Goal: Task Accomplishment & Management: Manage account settings

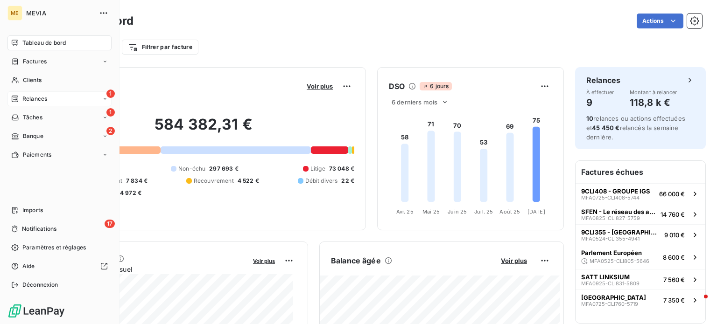
click at [74, 97] on div "1 Relances" at bounding box center [59, 98] width 104 height 15
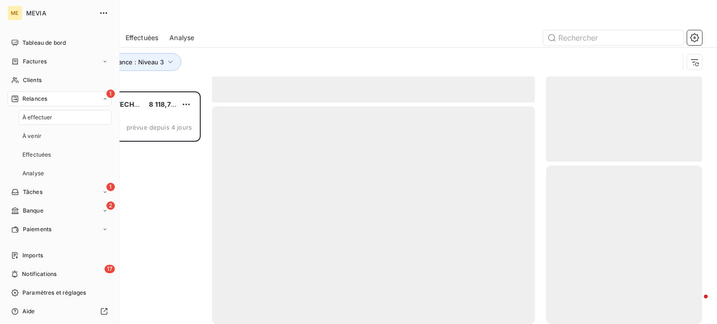
scroll to position [226, 148]
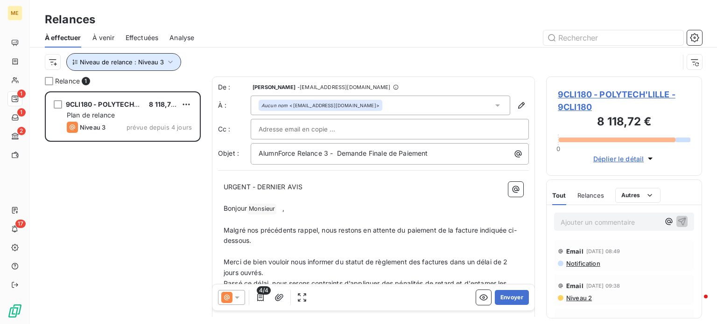
click at [162, 62] on button "Niveau de relance : Niveau 3" at bounding box center [123, 62] width 115 height 18
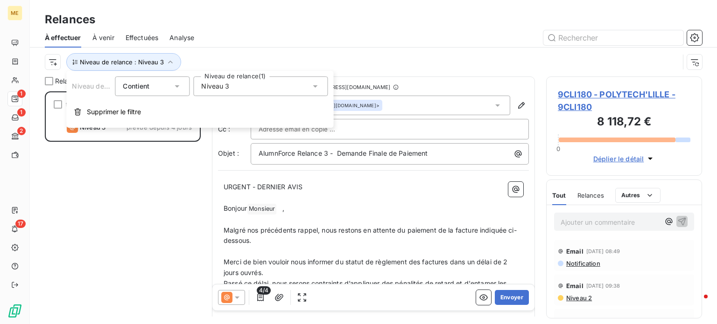
click at [235, 87] on div "Niveau 3" at bounding box center [260, 87] width 134 height 20
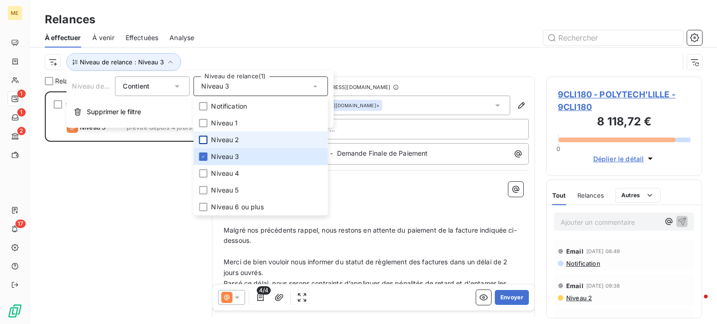
click at [205, 140] on div at bounding box center [203, 140] width 8 height 8
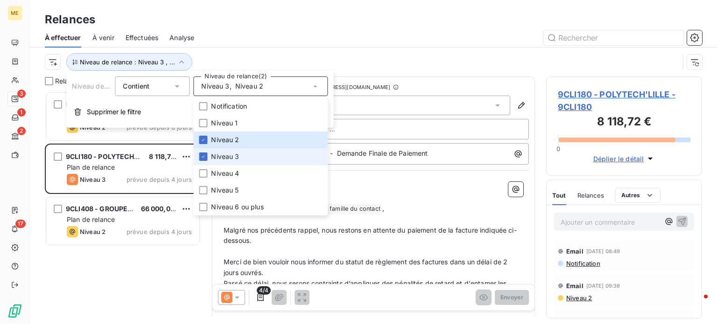
click at [207, 153] on li "Niveau 3" at bounding box center [260, 156] width 134 height 17
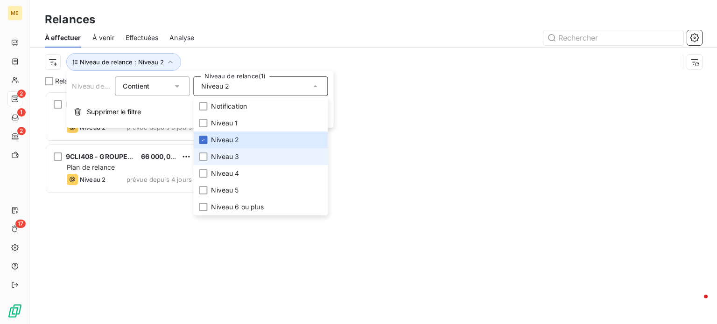
scroll to position [7, 7]
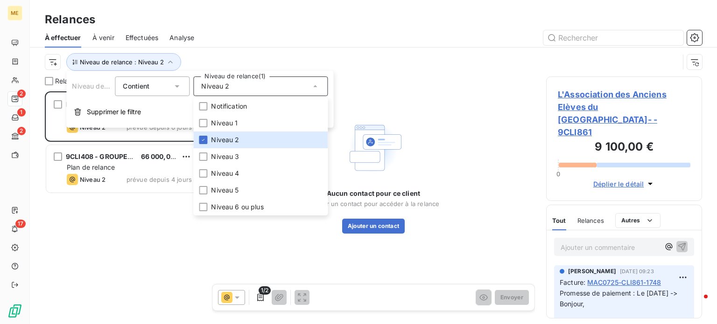
click at [252, 31] on div at bounding box center [453, 37] width 496 height 15
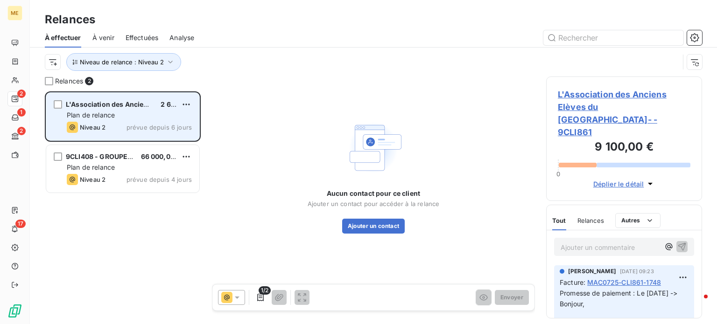
click at [152, 119] on div "Plan de relance" at bounding box center [129, 115] width 125 height 9
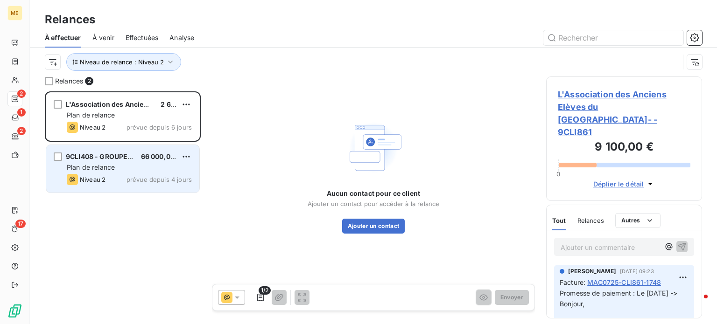
click at [148, 163] on div "Plan de relance" at bounding box center [129, 167] width 125 height 9
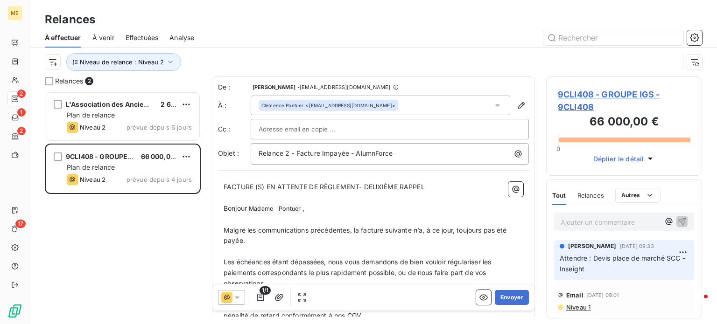
click at [145, 37] on span "Effectuées" at bounding box center [141, 37] width 33 height 9
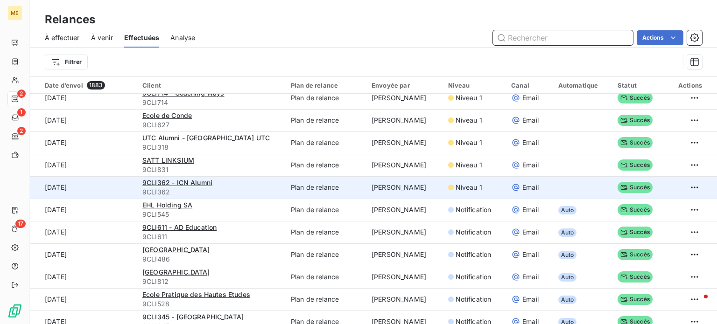
scroll to position [140, 0]
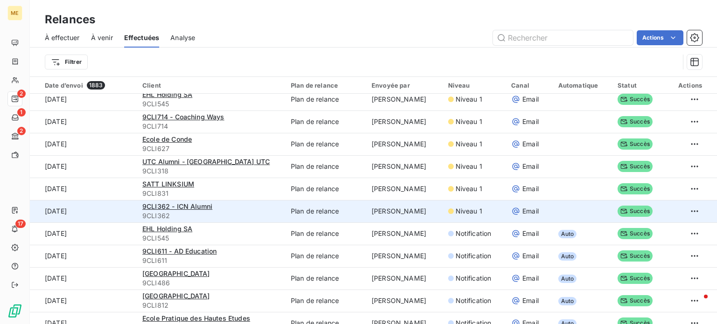
click at [246, 211] on span "9CLI362" at bounding box center [210, 215] width 137 height 9
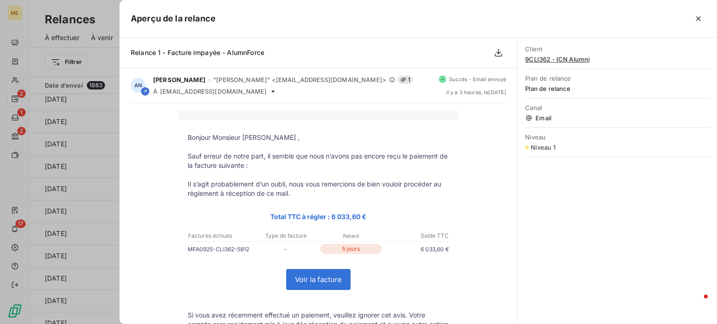
click at [578, 58] on span "9CLI362 - ICN Alumni" at bounding box center [617, 59] width 184 height 7
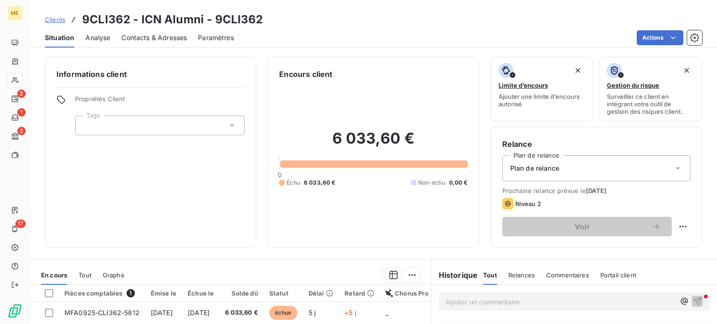
click at [155, 40] on span "Contacts & Adresses" at bounding box center [153, 37] width 65 height 9
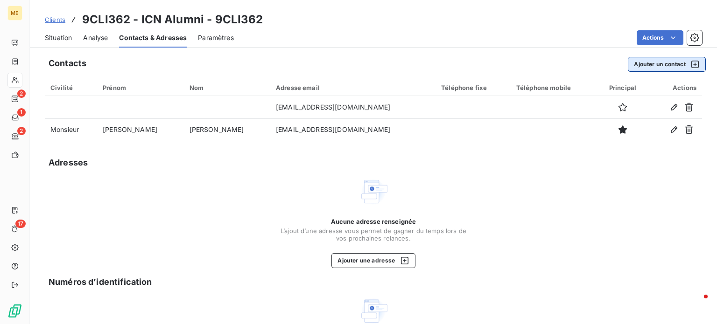
click at [654, 68] on button "Ajouter un contact" at bounding box center [666, 64] width 78 height 15
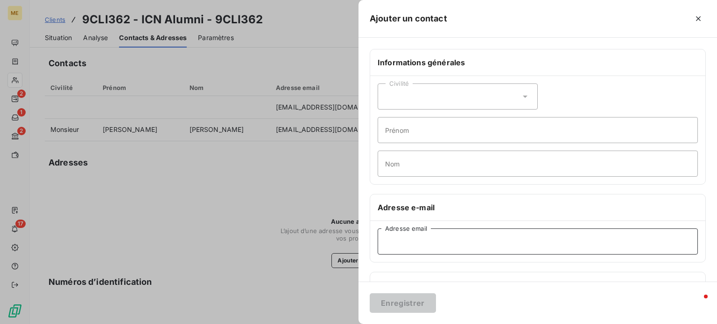
click at [402, 240] on input "Adresse email" at bounding box center [537, 242] width 320 height 26
paste input "[EMAIL_ADDRESS][DOMAIN_NAME]"
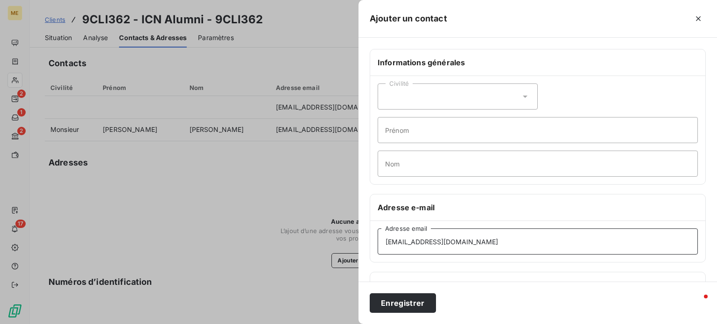
click at [480, 243] on input "[EMAIL_ADDRESS][DOMAIN_NAME]" at bounding box center [537, 242] width 320 height 26
type input "[EMAIL_ADDRESS][DOMAIN_NAME]"
click at [324, 184] on div at bounding box center [358, 162] width 717 height 324
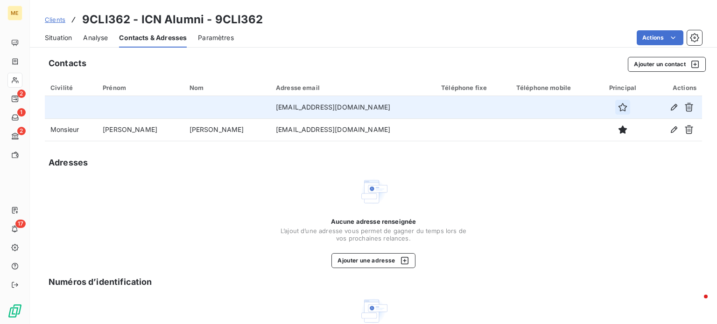
click at [618, 109] on icon "button" at bounding box center [622, 107] width 9 height 9
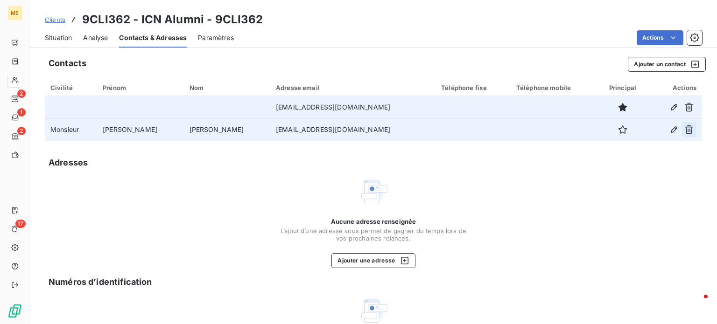
click at [684, 129] on icon "button" at bounding box center [688, 129] width 9 height 9
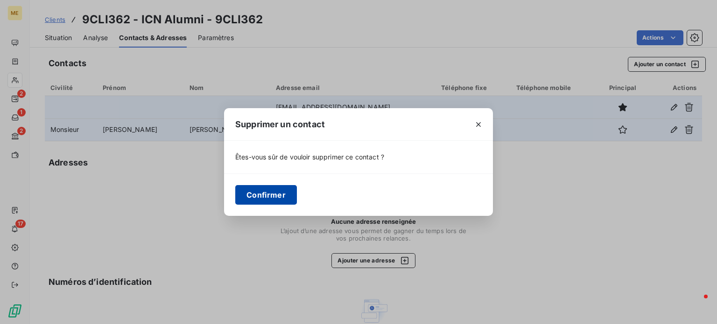
click at [280, 194] on button "Confirmer" at bounding box center [266, 195] width 62 height 20
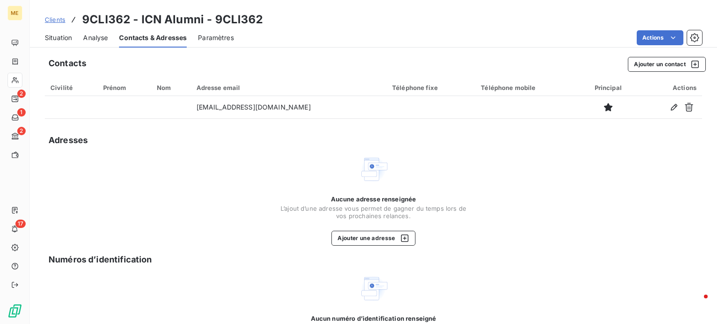
click at [52, 40] on span "Situation" at bounding box center [58, 37] width 27 height 9
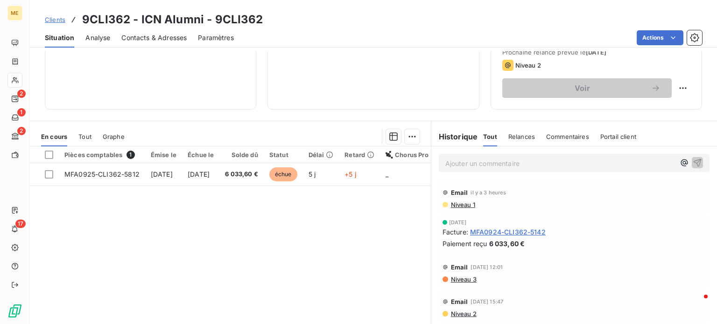
scroll to position [140, 0]
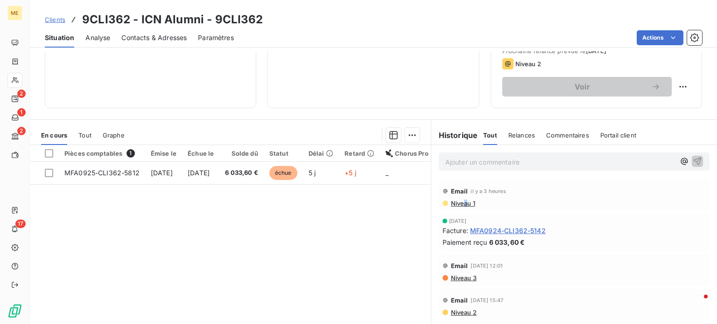
click at [462, 202] on span "Niveau 1" at bounding box center [462, 203] width 25 height 7
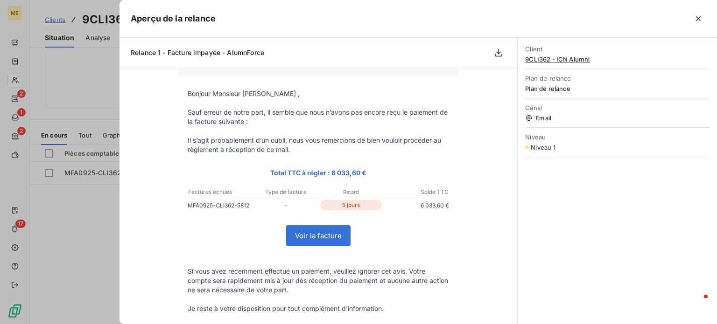
scroll to position [208, 0]
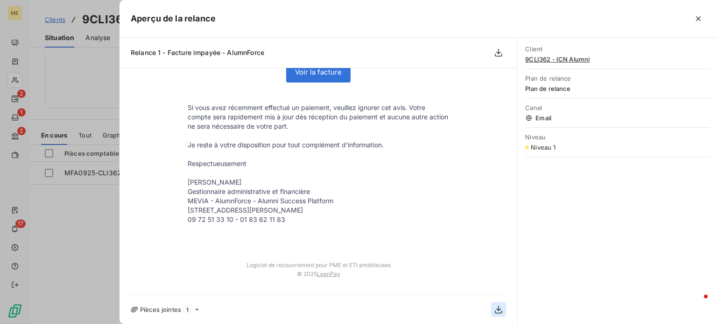
click at [494, 313] on icon "button" at bounding box center [498, 309] width 9 height 9
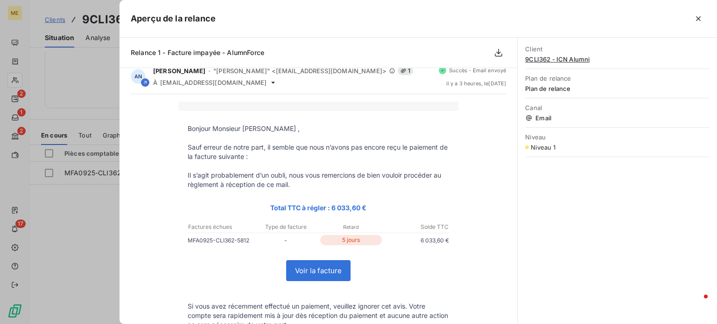
scroll to position [0, 0]
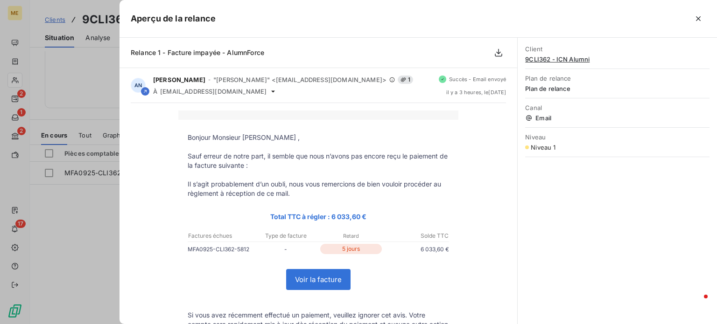
click at [82, 225] on div at bounding box center [358, 162] width 717 height 324
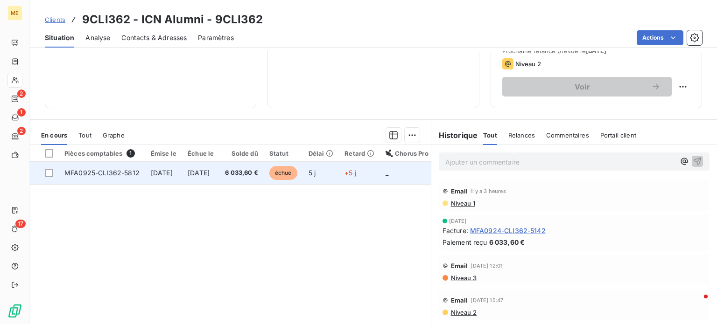
click at [133, 173] on span "MFA0925-CLI362-5812" at bounding box center [101, 173] width 75 height 8
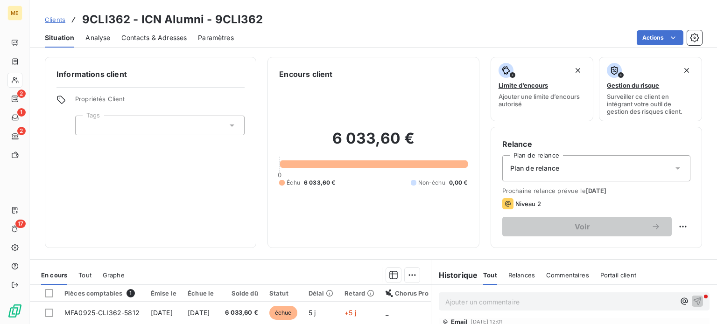
click at [151, 38] on span "Contacts & Adresses" at bounding box center [153, 37] width 65 height 9
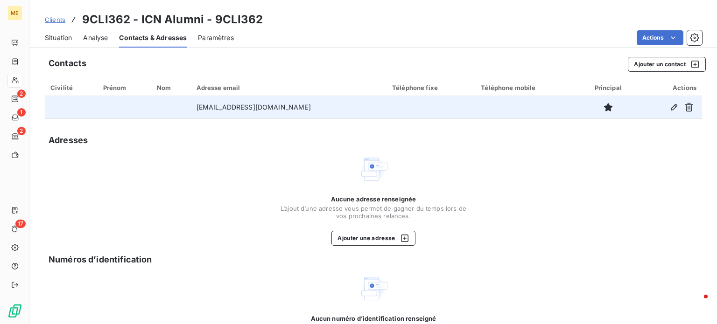
click at [257, 110] on td "[EMAIL_ADDRESS][DOMAIN_NAME]" at bounding box center [288, 107] width 195 height 22
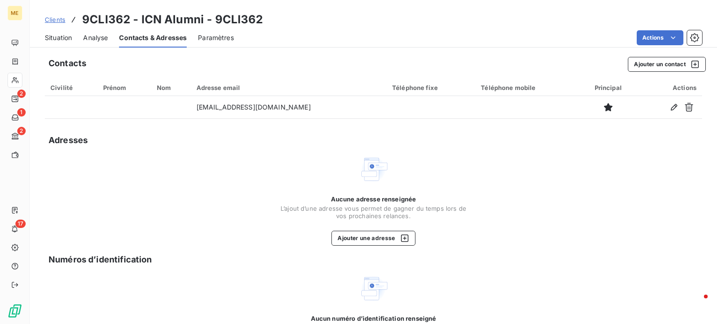
click at [89, 40] on span "Analyse" at bounding box center [95, 37] width 25 height 9
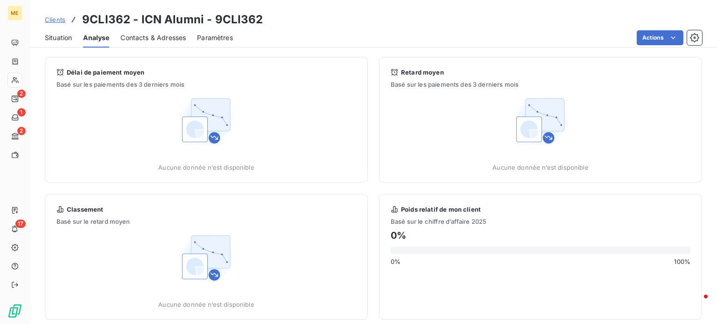
click at [63, 38] on span "Situation" at bounding box center [58, 37] width 27 height 9
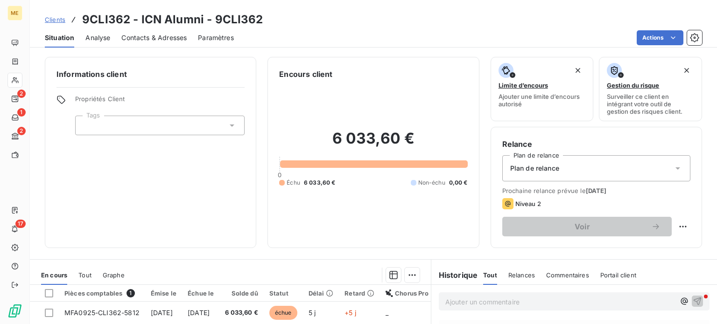
click at [594, 171] on div "Plan de relance" at bounding box center [596, 168] width 188 height 26
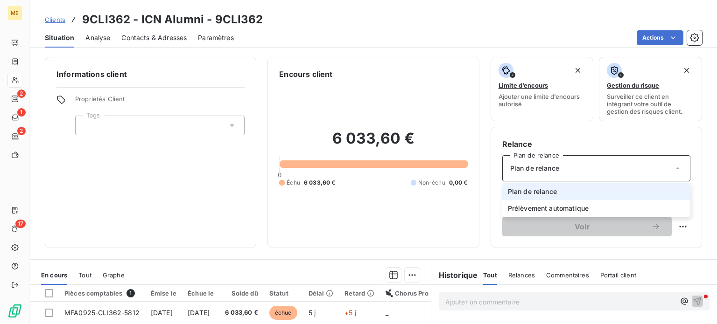
click at [594, 171] on div "Plan de relance" at bounding box center [596, 168] width 188 height 26
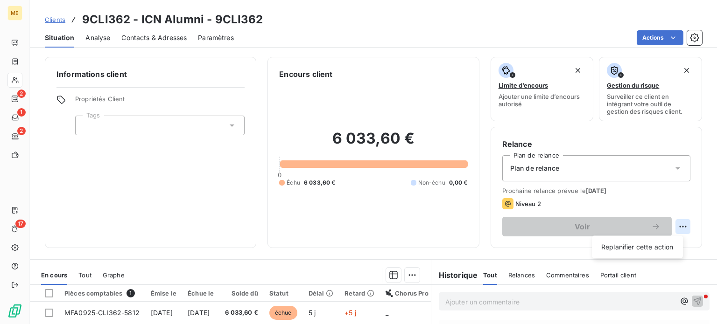
click at [678, 227] on html "ME 2 1 2 17 Clients 9CLI362 - ICN Alumni - 9CLI362 Situation Analyse Contacts &…" at bounding box center [358, 162] width 717 height 324
click at [654, 248] on div "Replanifier cette action" at bounding box center [637, 247] width 84 height 15
select select "8"
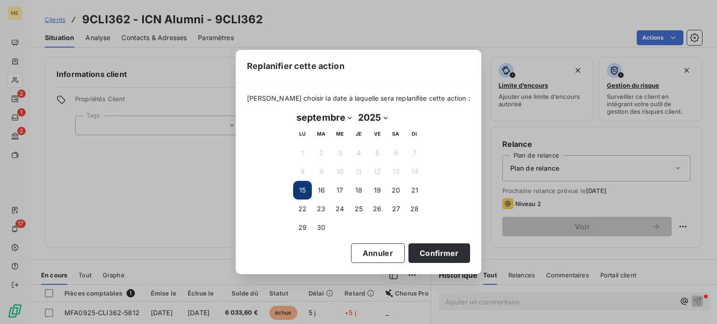
click at [302, 192] on button "15" at bounding box center [302, 190] width 19 height 19
click at [297, 188] on button "15" at bounding box center [302, 190] width 19 height 19
click at [408, 250] on button "Confirmer" at bounding box center [439, 254] width 62 height 20
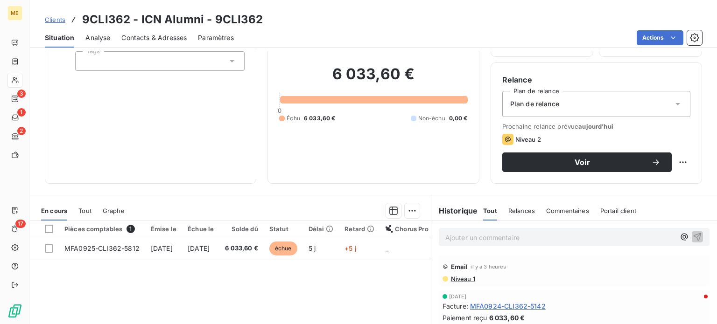
scroll to position [93, 0]
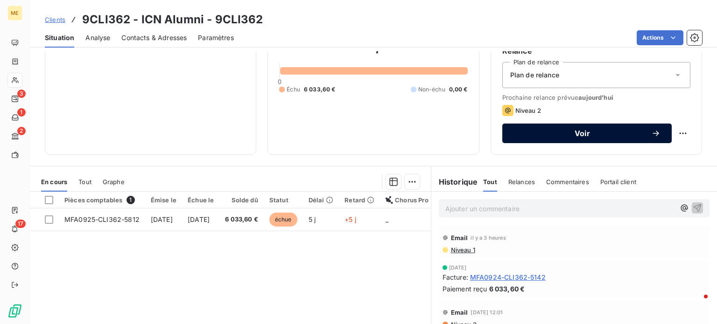
click at [558, 133] on span "Voir" at bounding box center [582, 133] width 138 height 7
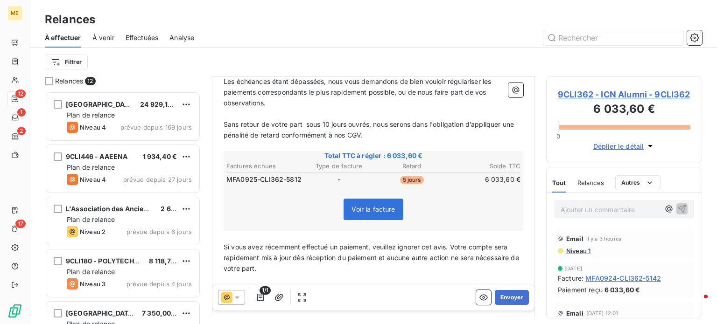
scroll to position [187, 0]
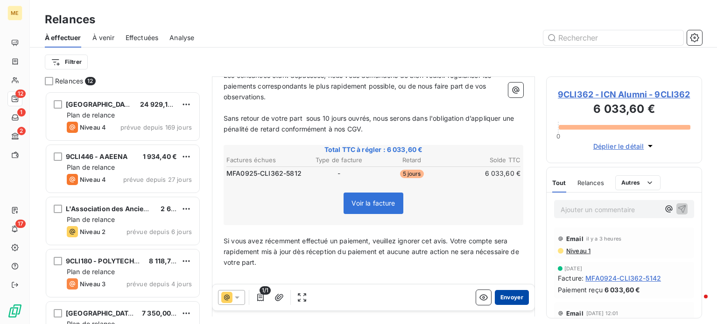
click at [495, 296] on button "Envoyer" at bounding box center [512, 297] width 34 height 15
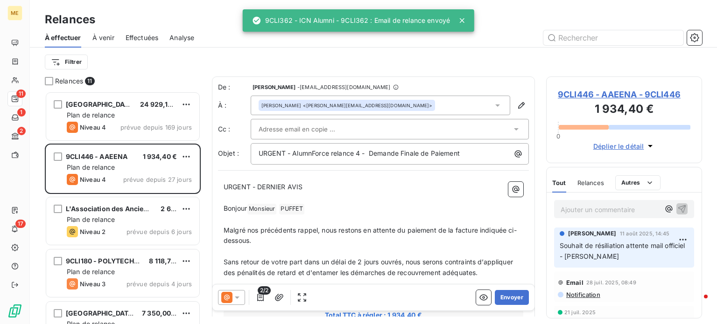
click at [146, 33] on span "Effectuées" at bounding box center [141, 37] width 33 height 9
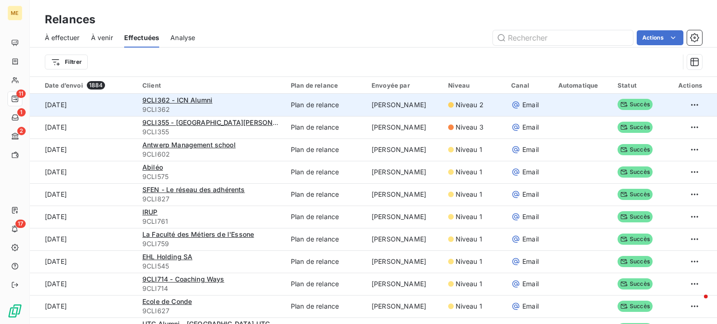
click at [230, 109] on span "9CLI362" at bounding box center [210, 109] width 137 height 9
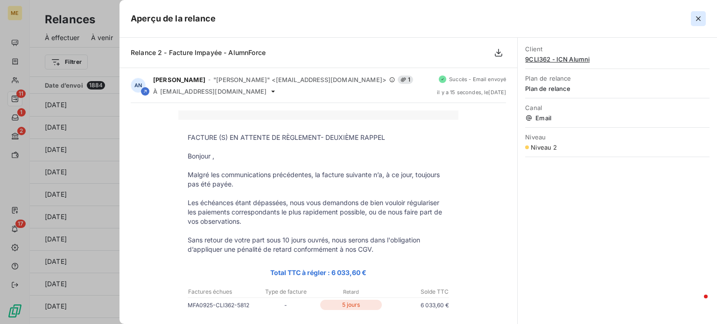
click at [697, 18] on icon "button" at bounding box center [697, 18] width 9 height 9
